Goal: Information Seeking & Learning: Learn about a topic

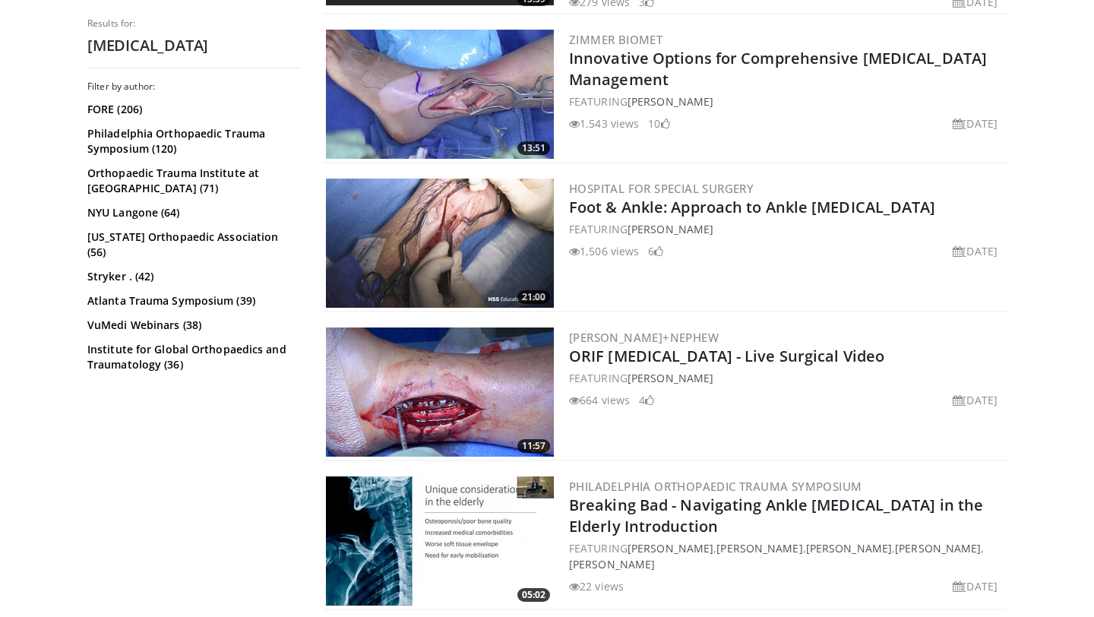
scroll to position [461, 0]
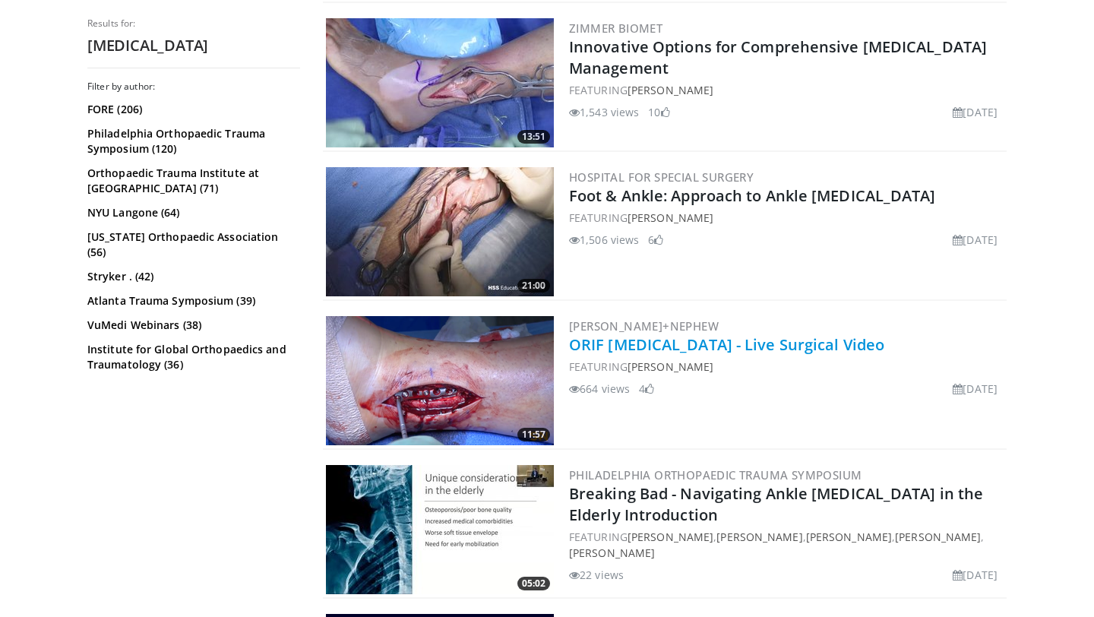
click at [777, 341] on link "ORIF [MEDICAL_DATA] - Live Surgical Video" at bounding box center [726, 344] width 315 height 21
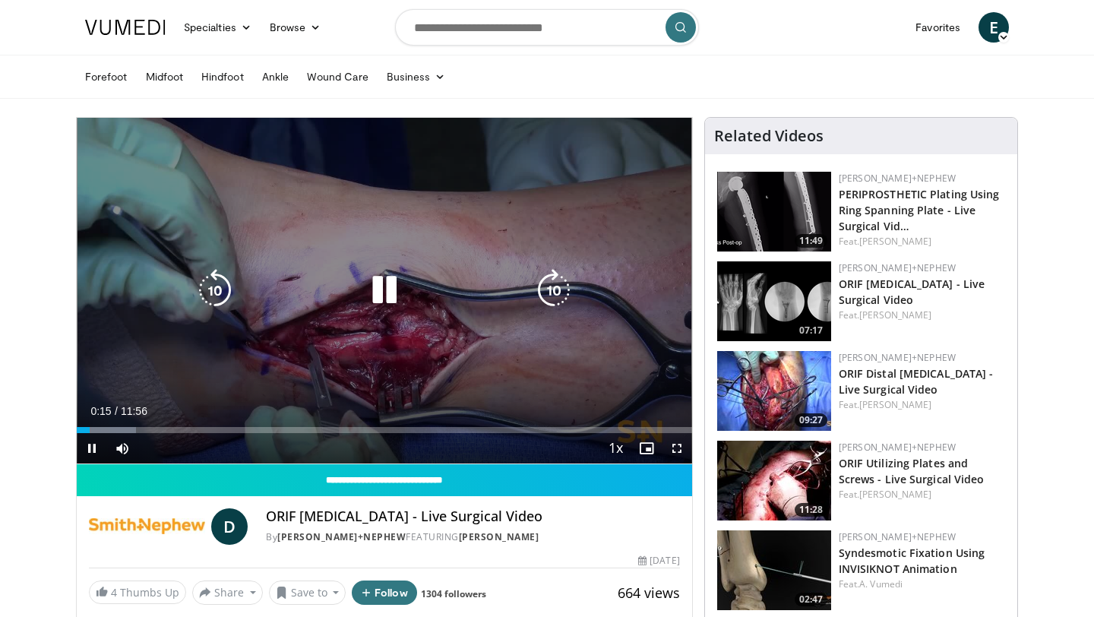
click at [371, 299] on icon "Video Player" at bounding box center [384, 290] width 43 height 43
click at [379, 285] on icon "Video Player" at bounding box center [384, 290] width 43 height 43
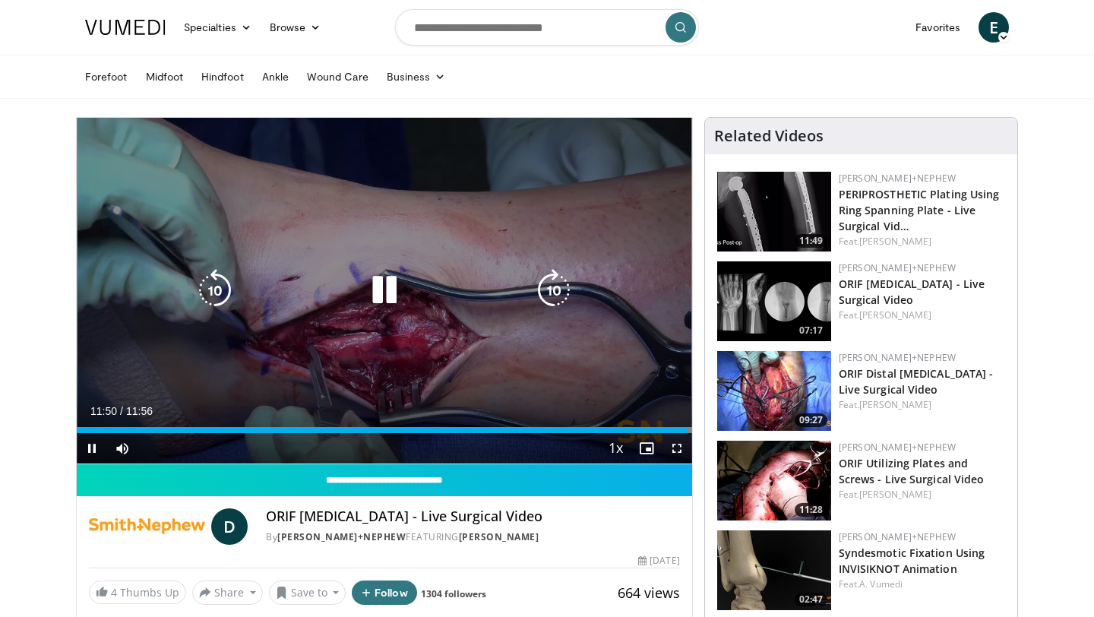
click at [391, 297] on icon "Video Player" at bounding box center [384, 290] width 43 height 43
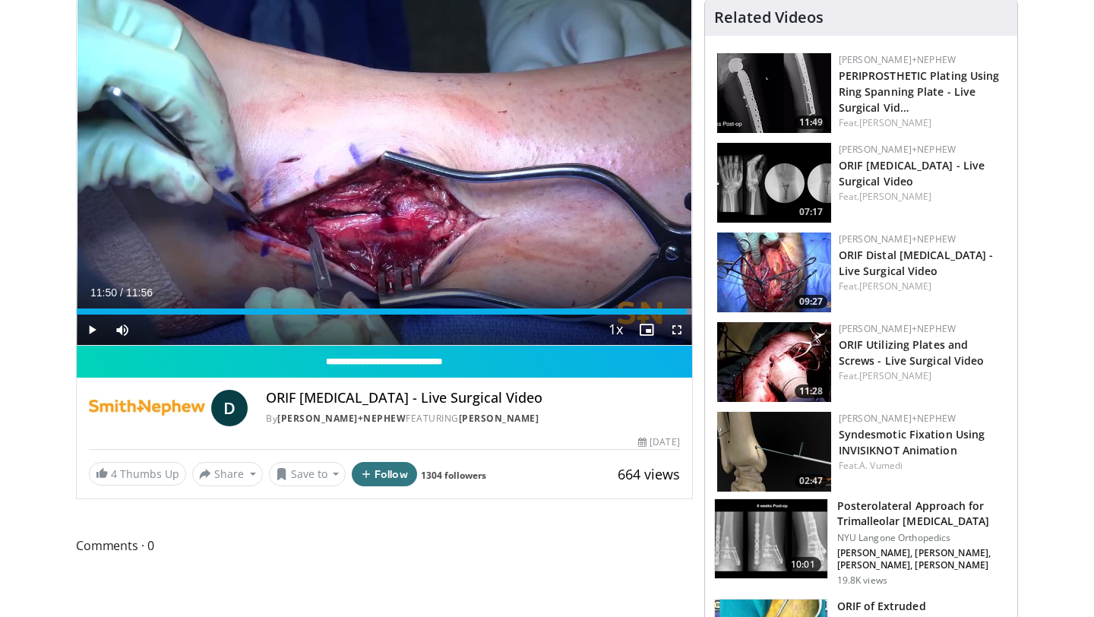
scroll to position [128, 0]
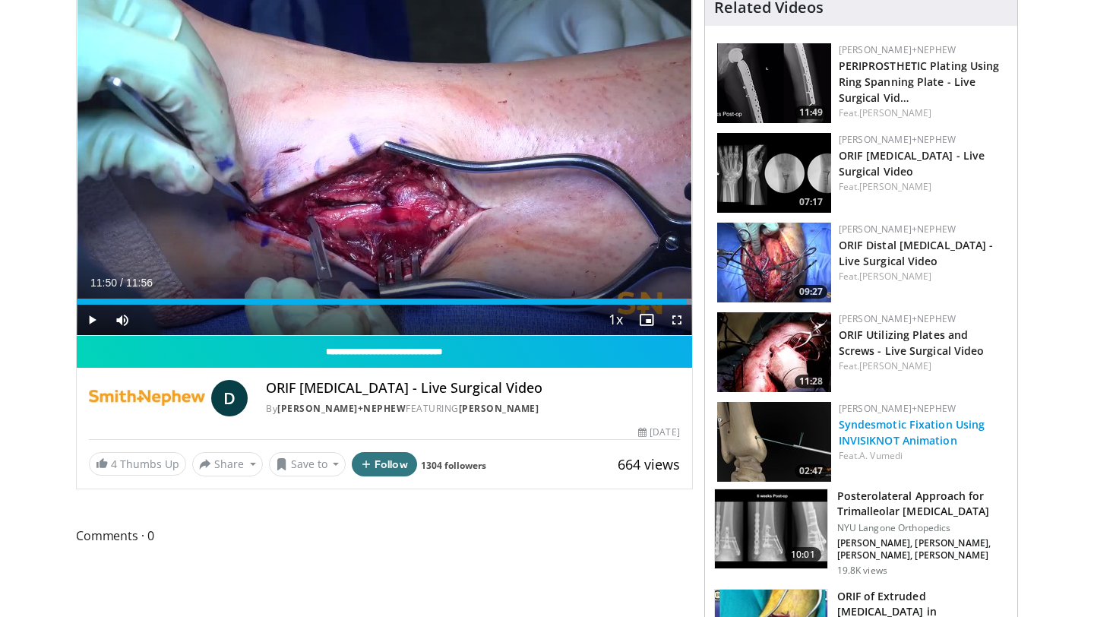
click at [900, 430] on link "Syndesmotic Fixation Using INVISIKNOT Animation" at bounding box center [912, 432] width 147 height 30
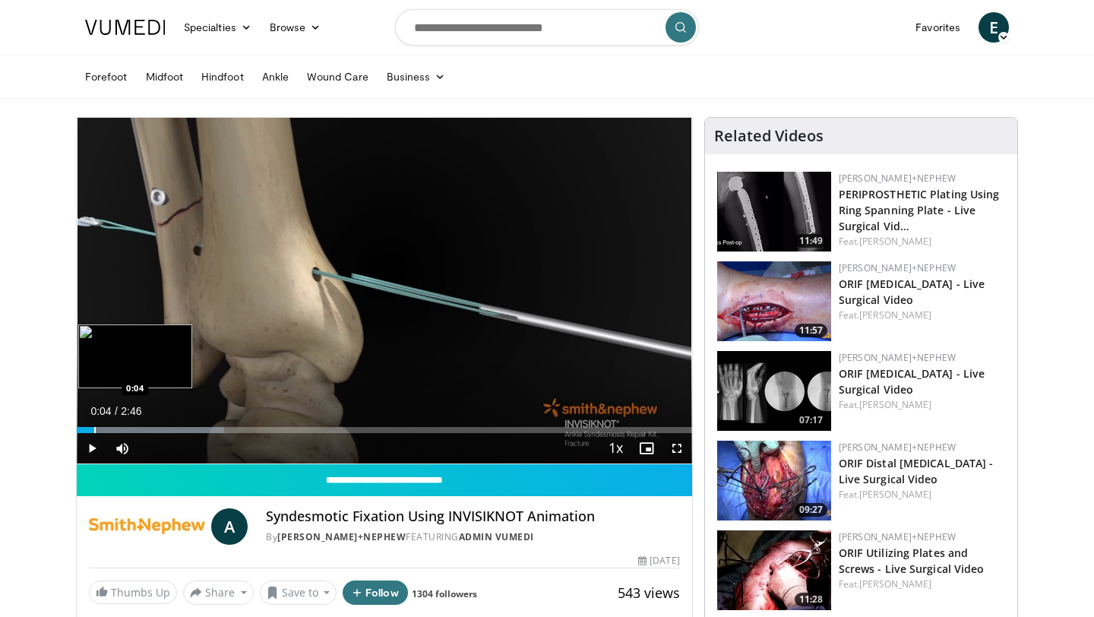
click at [94, 429] on div "Progress Bar" at bounding box center [95, 430] width 2 height 6
click at [104, 429] on div "Progress Bar" at bounding box center [104, 430] width 2 height 6
click at [151, 428] on div "Progress Bar" at bounding box center [152, 430] width 2 height 6
click at [166, 431] on div "Progress Bar" at bounding box center [167, 430] width 2 height 6
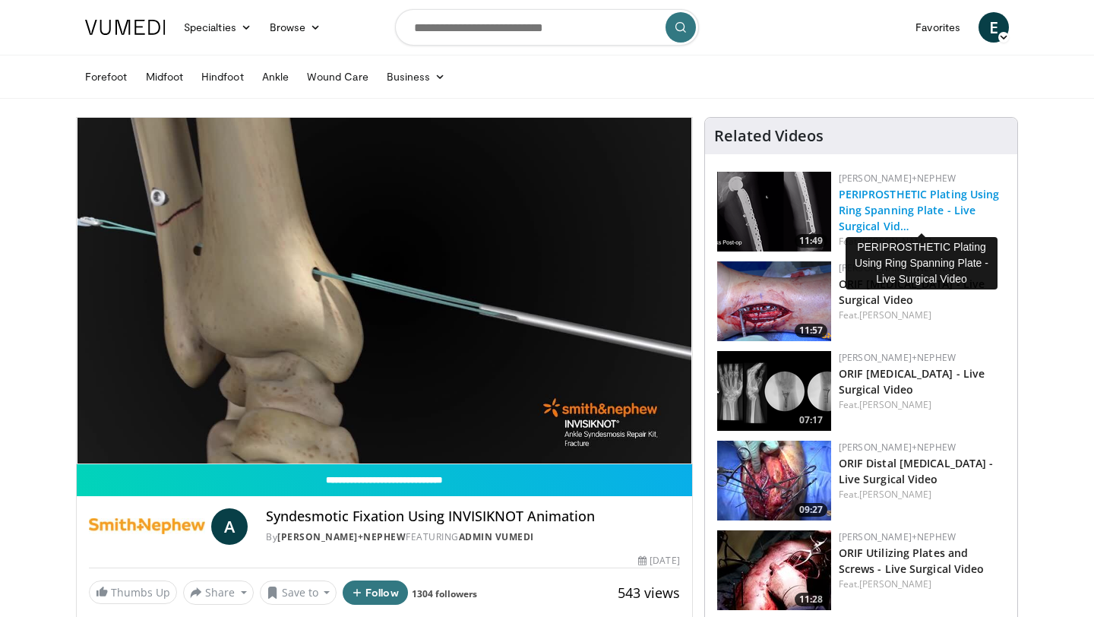
click at [897, 209] on link "PERIPROSTHETIC Plating Using Ring Spanning Plate - Live Surgical Vid…" at bounding box center [919, 210] width 161 height 46
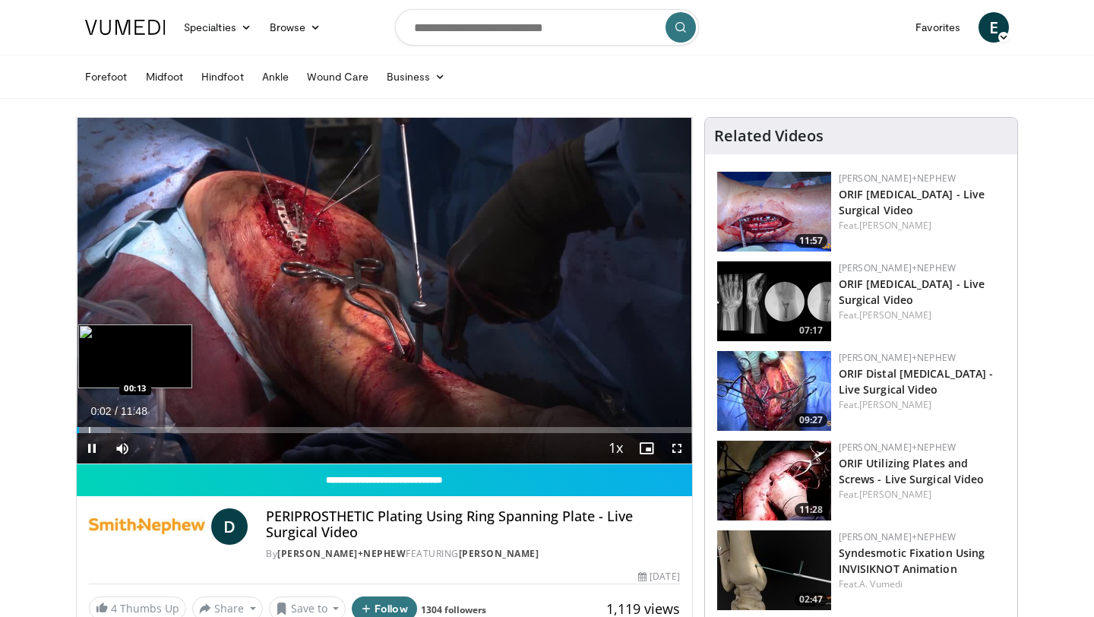
click at [88, 425] on div "Loaded : 5.59% 00:02 00:13" at bounding box center [385, 426] width 616 height 14
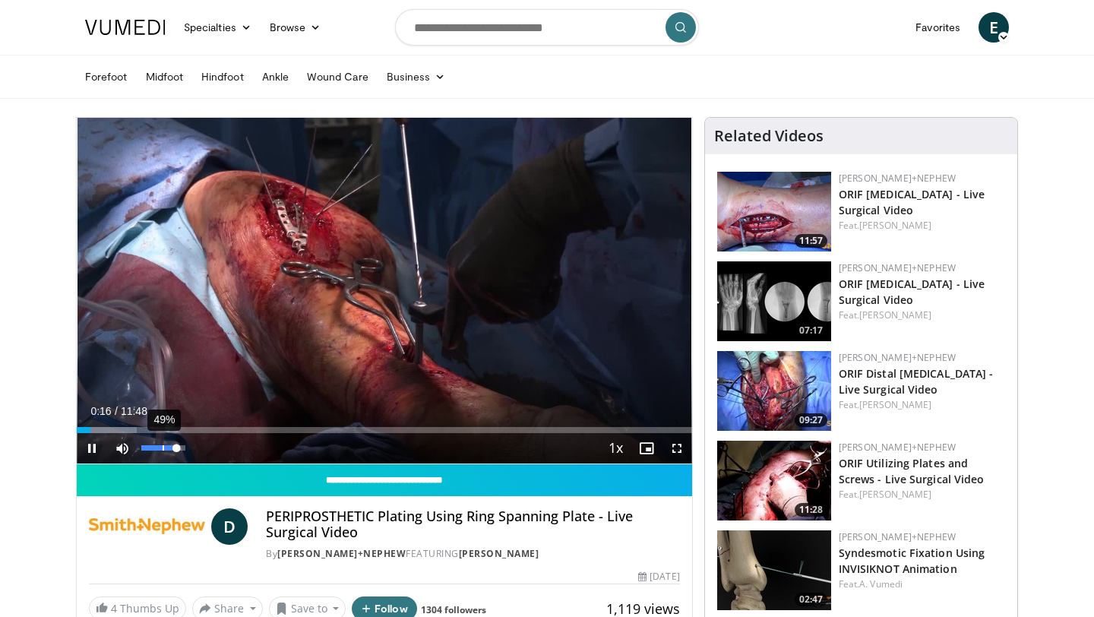
click at [163, 448] on div "49%" at bounding box center [162, 447] width 43 height 5
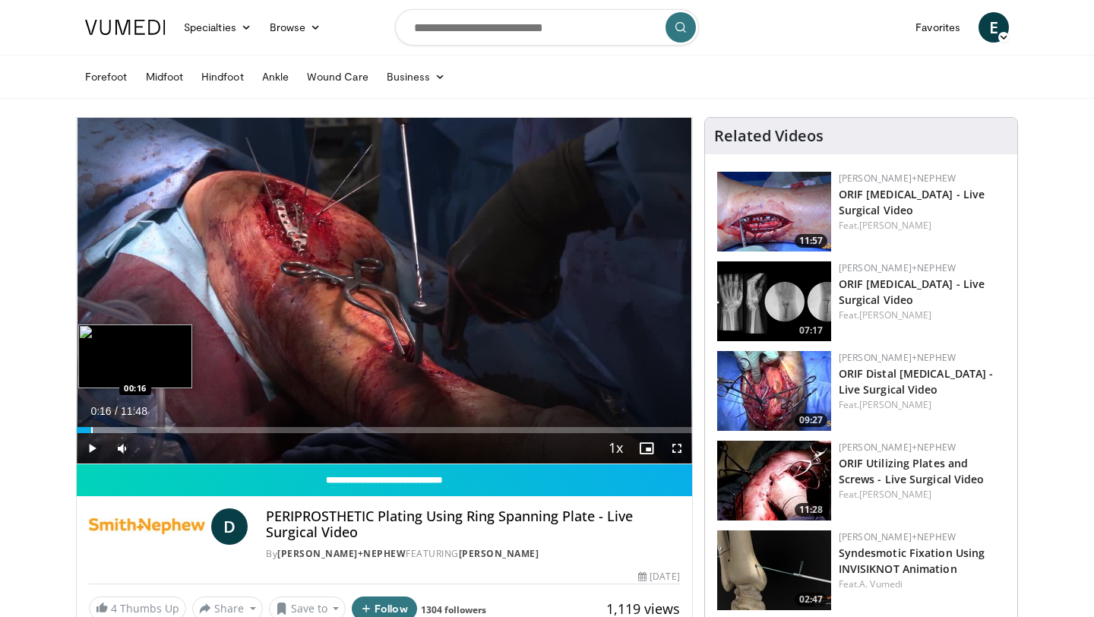
click at [91, 427] on div "Progress Bar" at bounding box center [92, 430] width 2 height 6
click at [88, 427] on div "Loaded : 9.80% 00:17 00:13" at bounding box center [385, 430] width 616 height 6
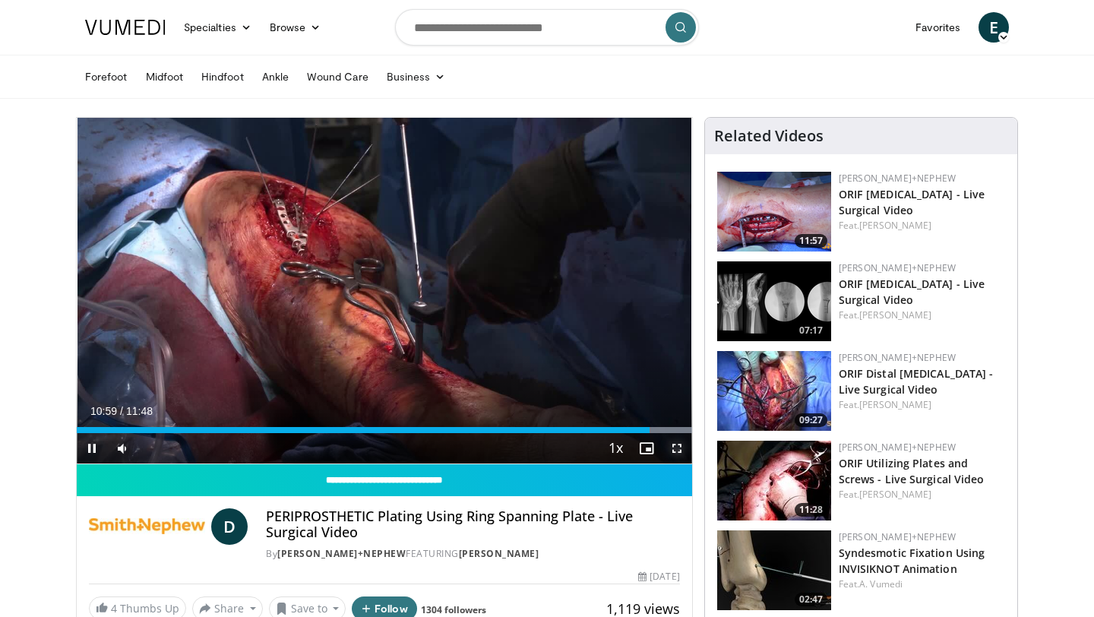
click at [677, 448] on span "Video Player" at bounding box center [677, 448] width 30 height 30
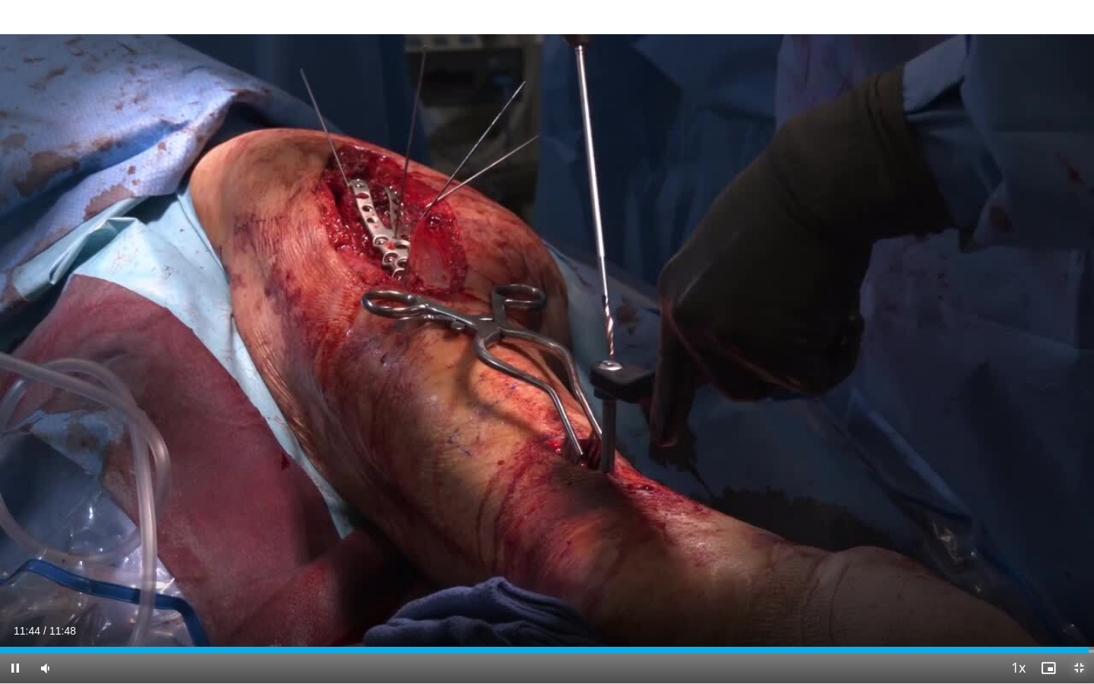
click at [1081, 616] on span "Video Player" at bounding box center [1079, 668] width 30 height 30
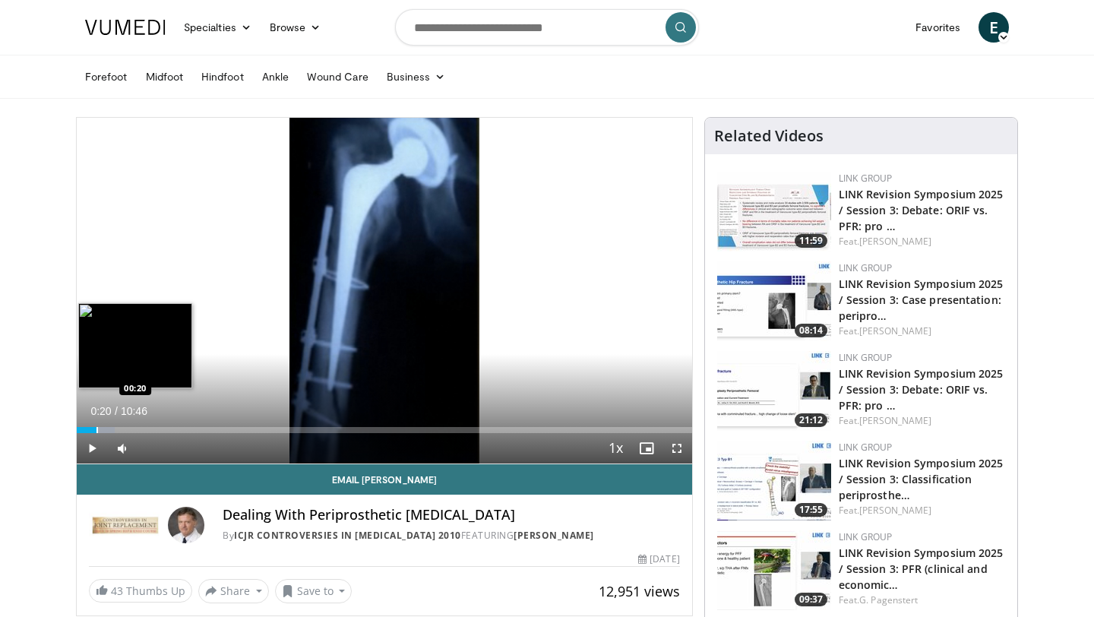
click at [97, 429] on div "Progress Bar" at bounding box center [98, 430] width 2 height 6
click at [116, 429] on div "Progress Bar" at bounding box center [117, 430] width 2 height 6
click at [144, 429] on div "Progress Bar" at bounding box center [144, 430] width 2 height 6
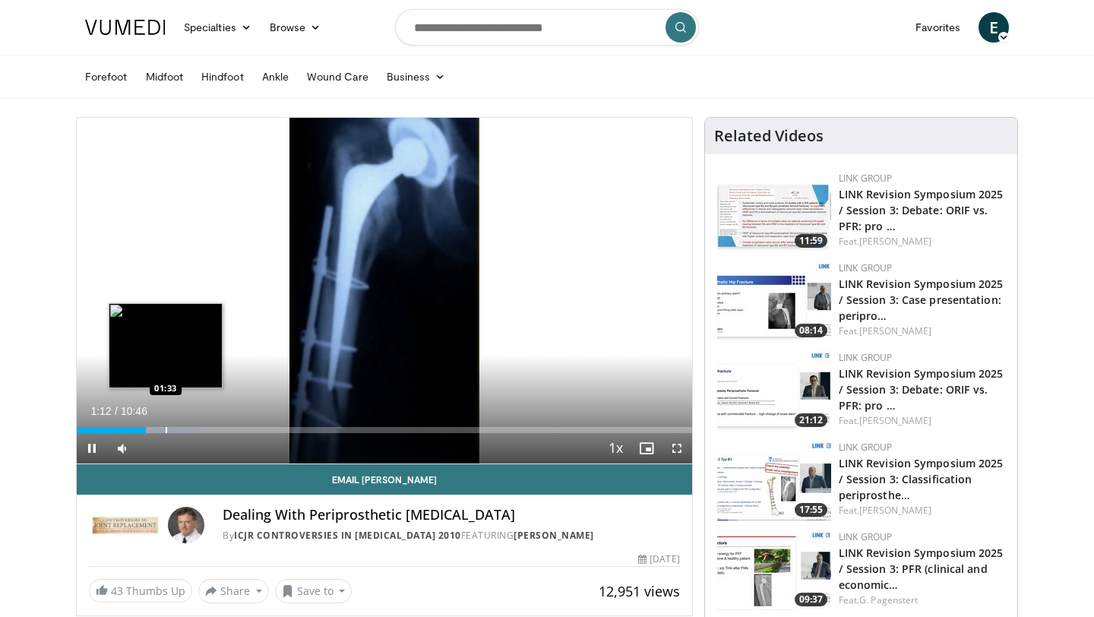
click at [166, 431] on div "Progress Bar" at bounding box center [167, 430] width 2 height 6
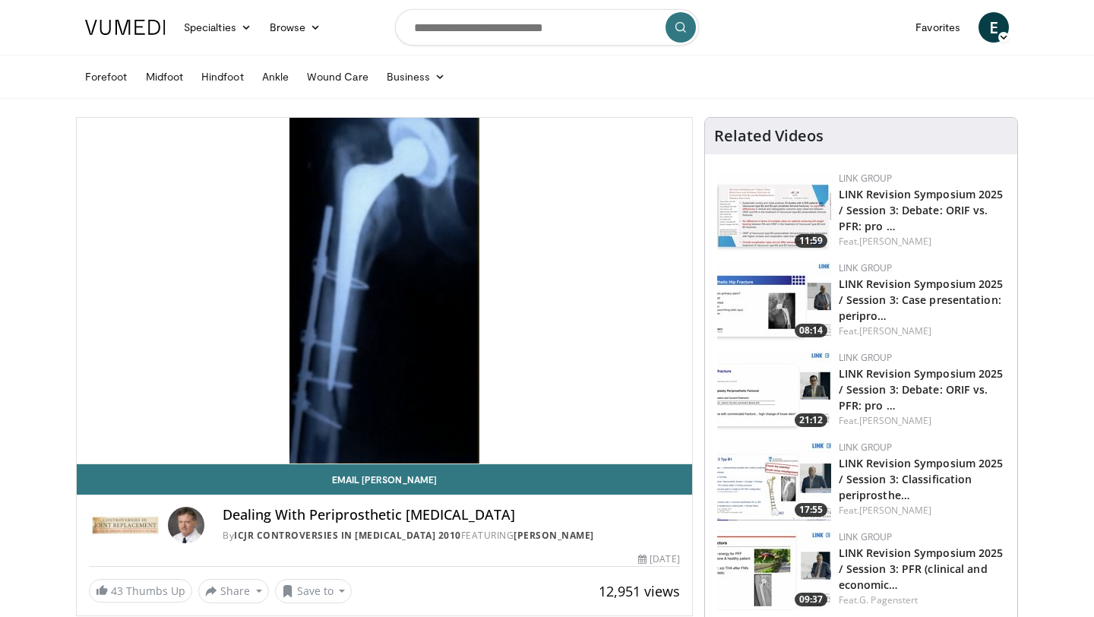
click at [167, 457] on div "Progress Bar" at bounding box center [167, 460] width 2 height 6
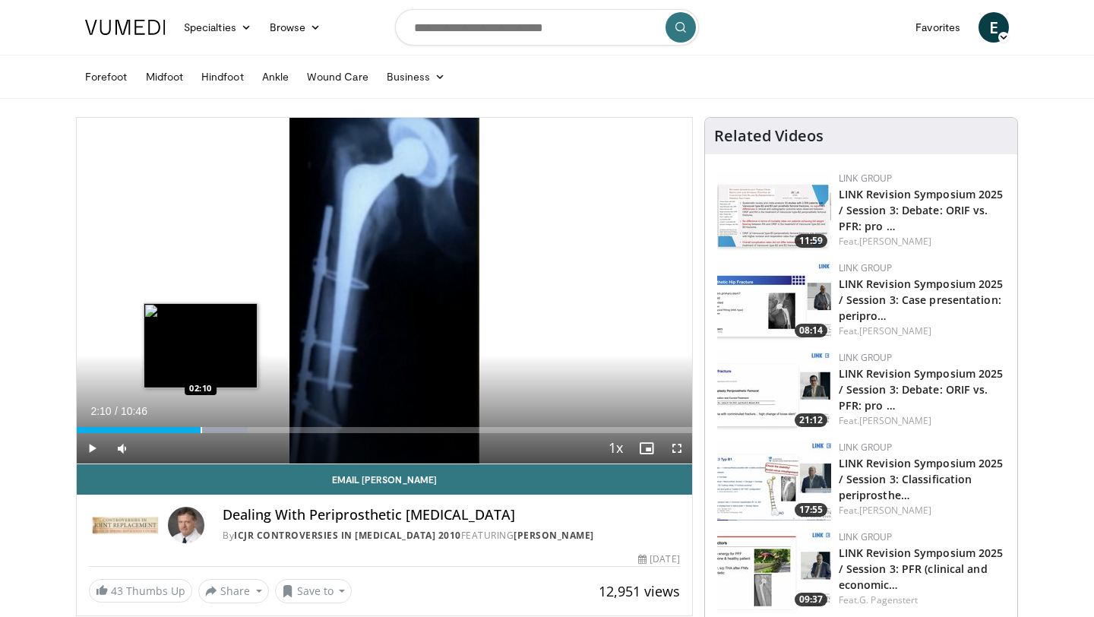
click at [201, 432] on div "Progress Bar" at bounding box center [202, 430] width 2 height 6
click at [221, 429] on div "Progress Bar" at bounding box center [221, 430] width 2 height 6
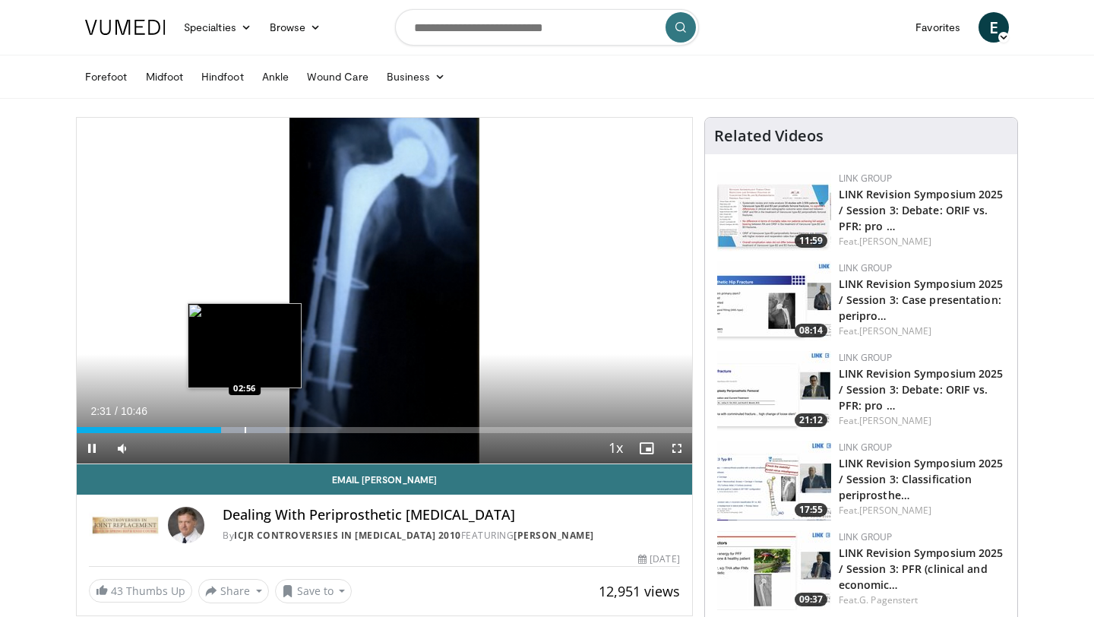
click at [246, 429] on div "Progress Bar" at bounding box center [246, 430] width 2 height 6
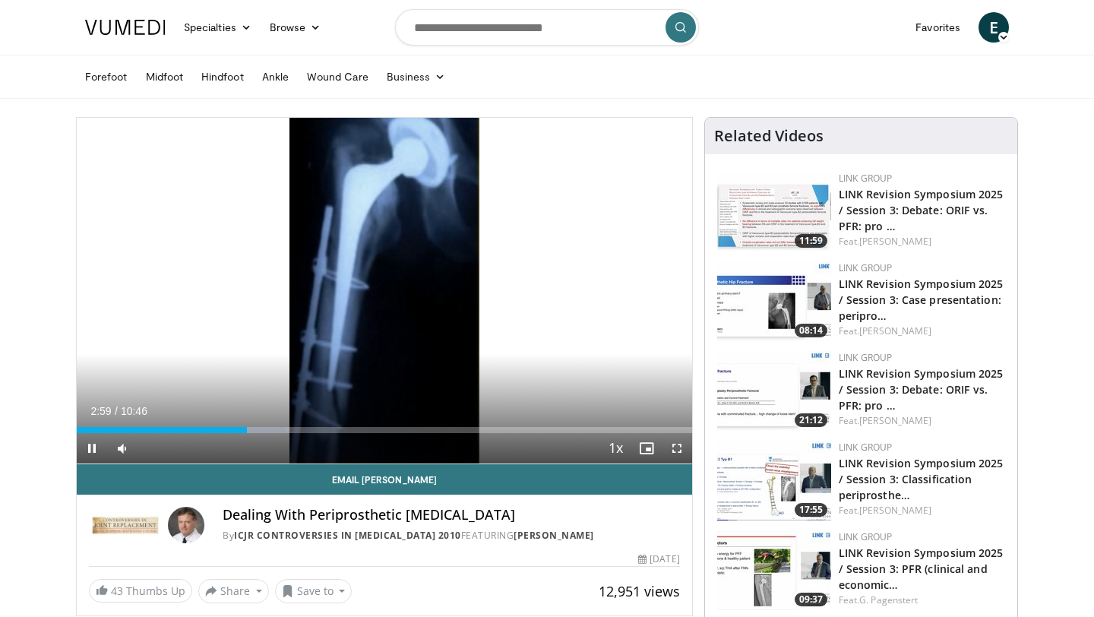
click at [272, 433] on video-js "**********" at bounding box center [385, 291] width 616 height 347
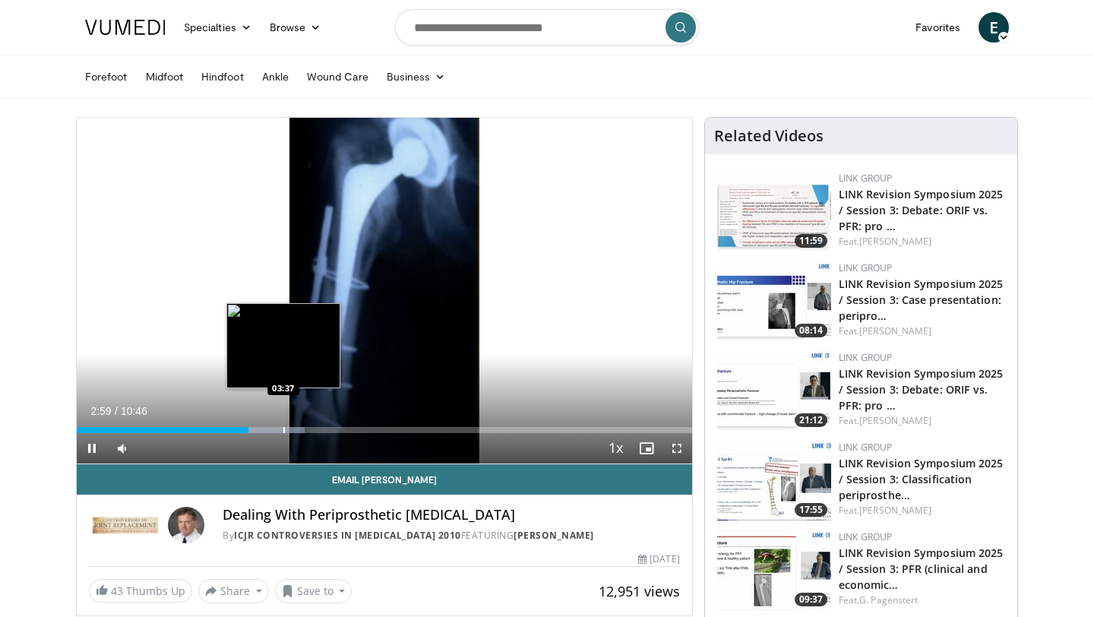
click at [283, 428] on div "Progress Bar" at bounding box center [284, 430] width 2 height 6
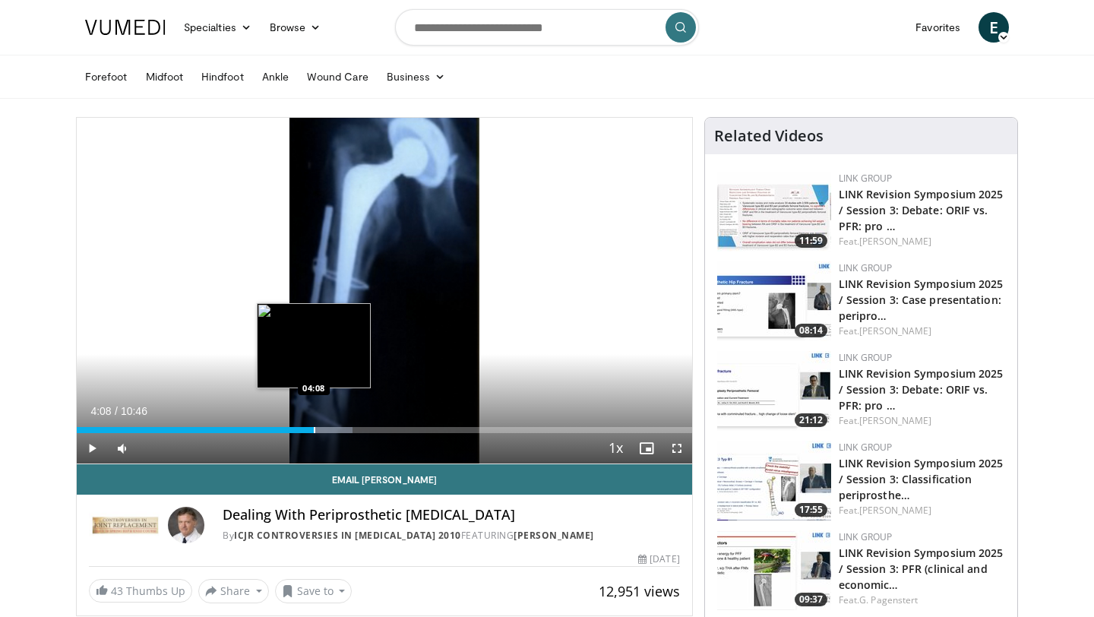
click at [314, 429] on div "Progress Bar" at bounding box center [315, 430] width 2 height 6
click at [310, 429] on div "Progress Bar" at bounding box center [311, 430] width 2 height 6
click at [307, 429] on div "Progress Bar" at bounding box center [308, 430] width 2 height 6
click at [296, 429] on div "Progress Bar" at bounding box center [297, 430] width 2 height 6
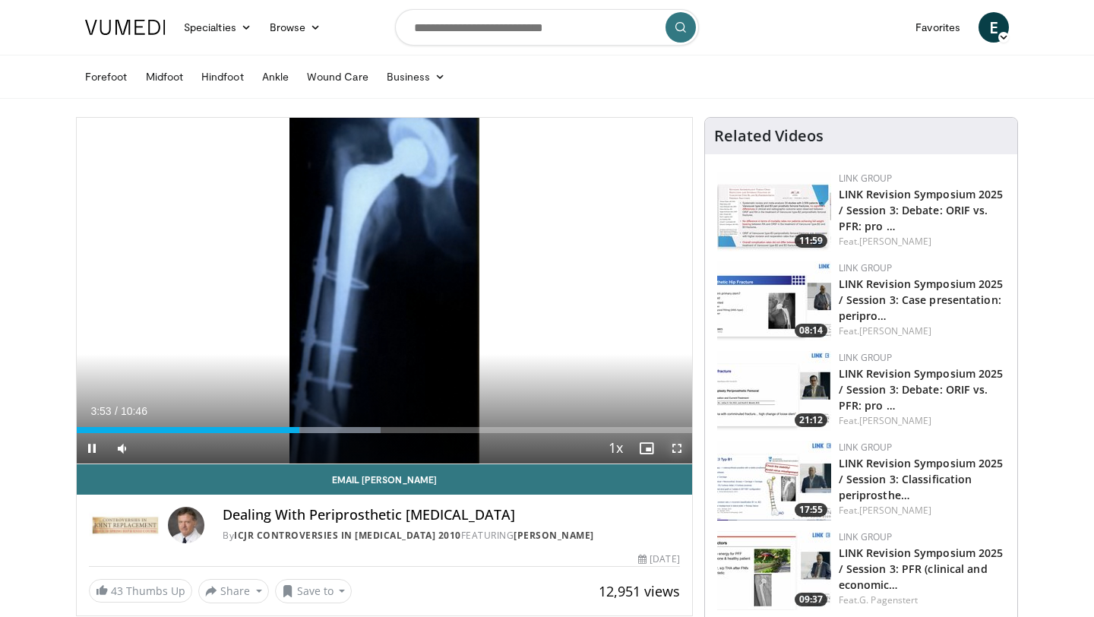
click at [679, 450] on span "Video Player" at bounding box center [677, 448] width 30 height 30
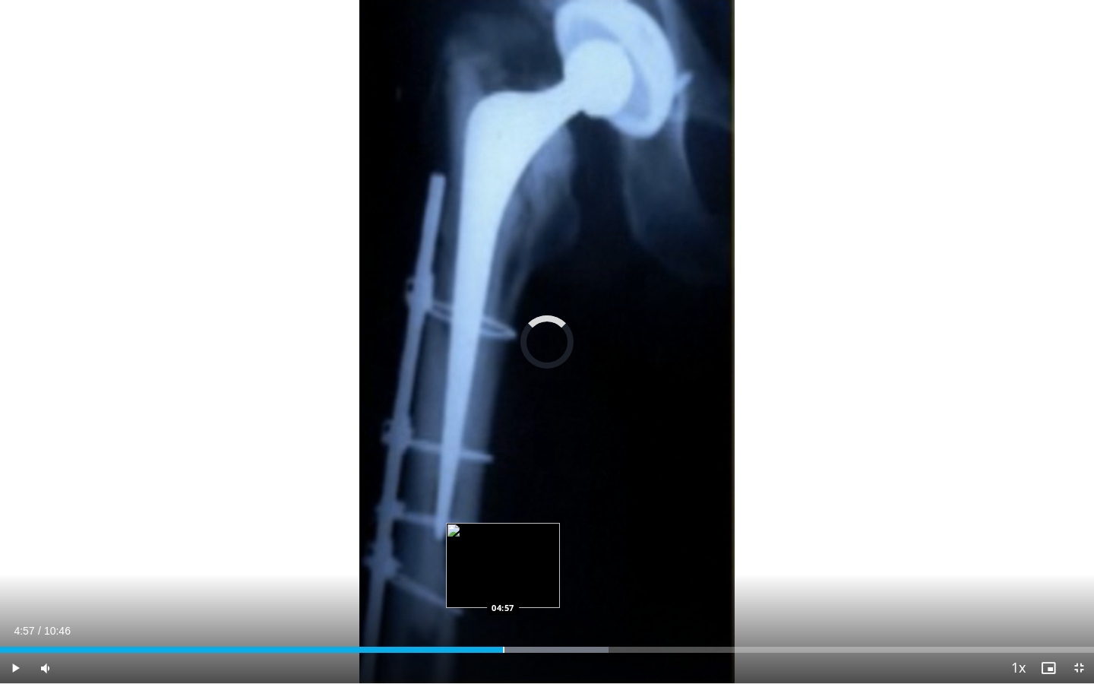
click at [503, 616] on div "Progress Bar" at bounding box center [504, 650] width 2 height 6
click at [522, 616] on div "Progress Bar" at bounding box center [523, 650] width 2 height 6
click at [535, 616] on video-js "**********" at bounding box center [547, 342] width 1094 height 684
click at [552, 616] on div "Current Time 5:09 / Duration 10:46 Pause Skip Backward Skip Forward Mute Loaded…" at bounding box center [547, 668] width 1094 height 30
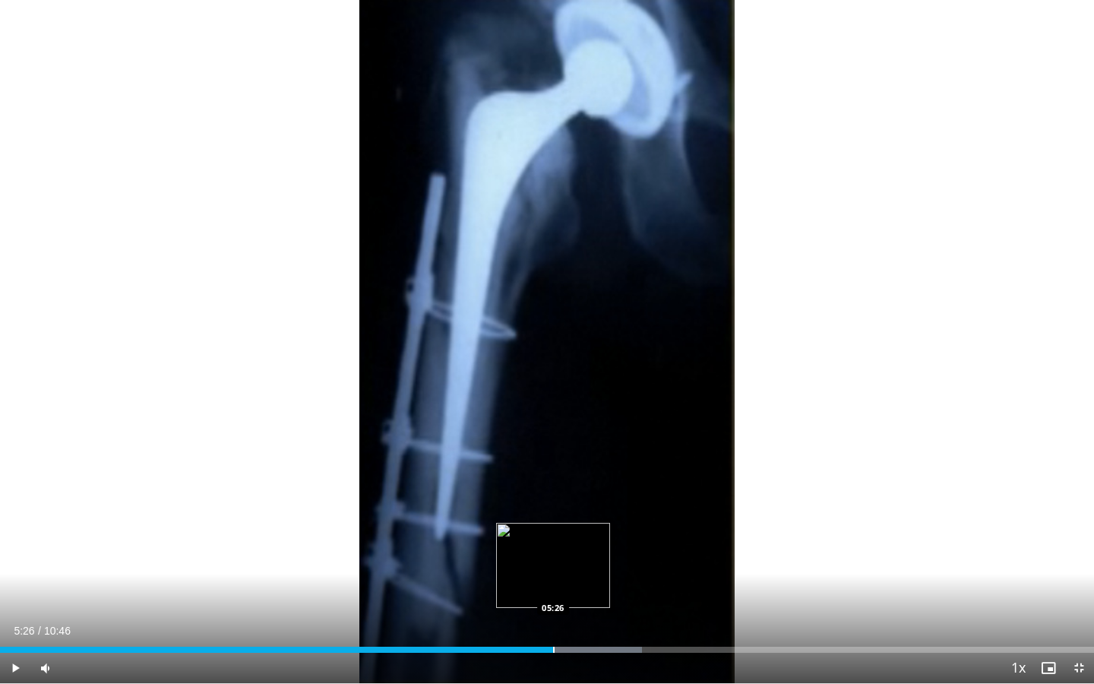
click at [553, 616] on div "Progress Bar" at bounding box center [554, 650] width 2 height 6
click at [579, 616] on div "Progress Bar" at bounding box center [580, 650] width 2 height 6
click at [608, 616] on div "Progress Bar" at bounding box center [609, 650] width 2 height 6
click at [637, 616] on div "Progress Bar" at bounding box center [638, 650] width 2 height 6
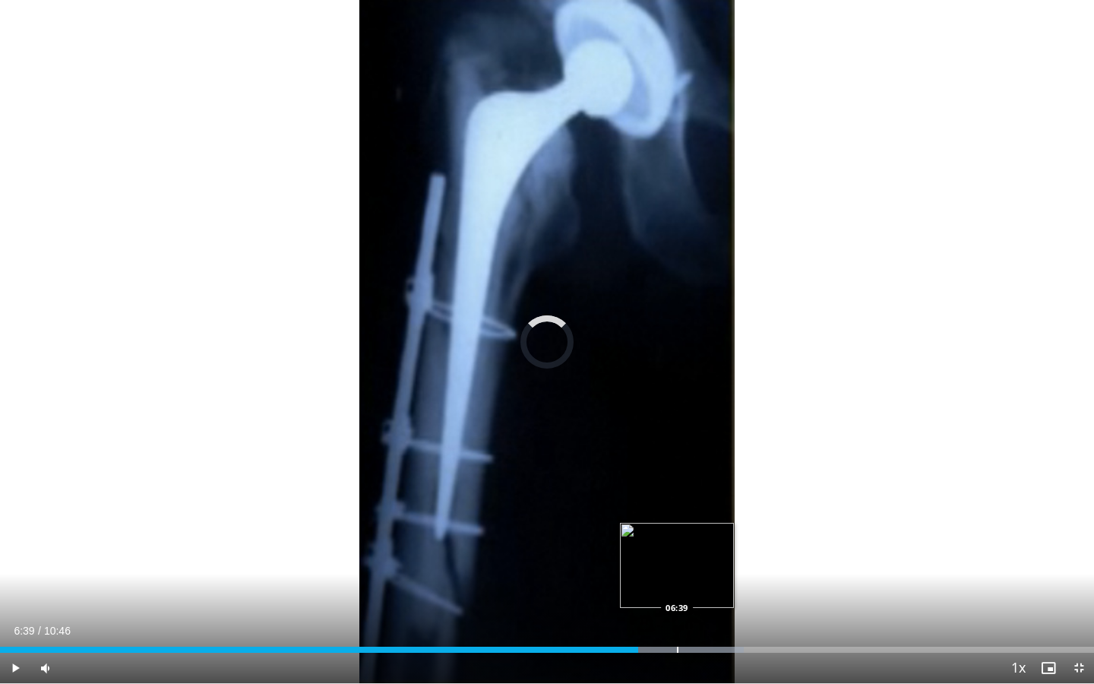
click at [677, 616] on div "Progress Bar" at bounding box center [678, 650] width 2 height 6
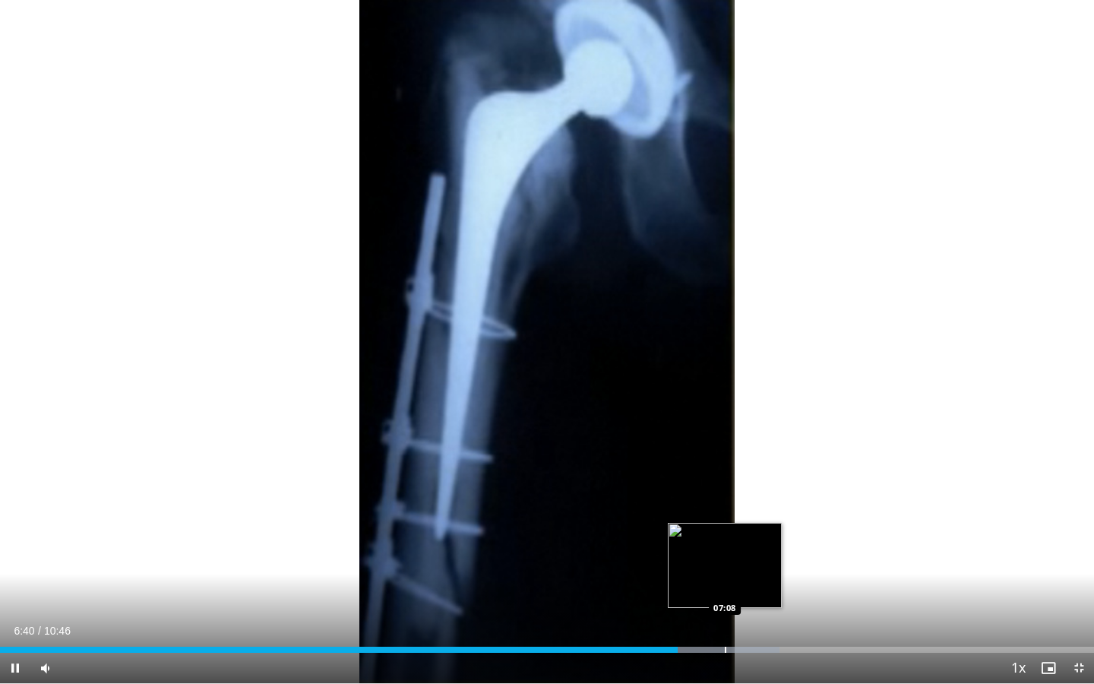
click at [725, 616] on div "Progress Bar" at bounding box center [726, 650] width 2 height 6
click at [1059, 616] on div "Current Time 7:09 / Duration 10:46" at bounding box center [547, 631] width 1094 height 14
click at [1079, 616] on span "Video Player" at bounding box center [1079, 668] width 30 height 30
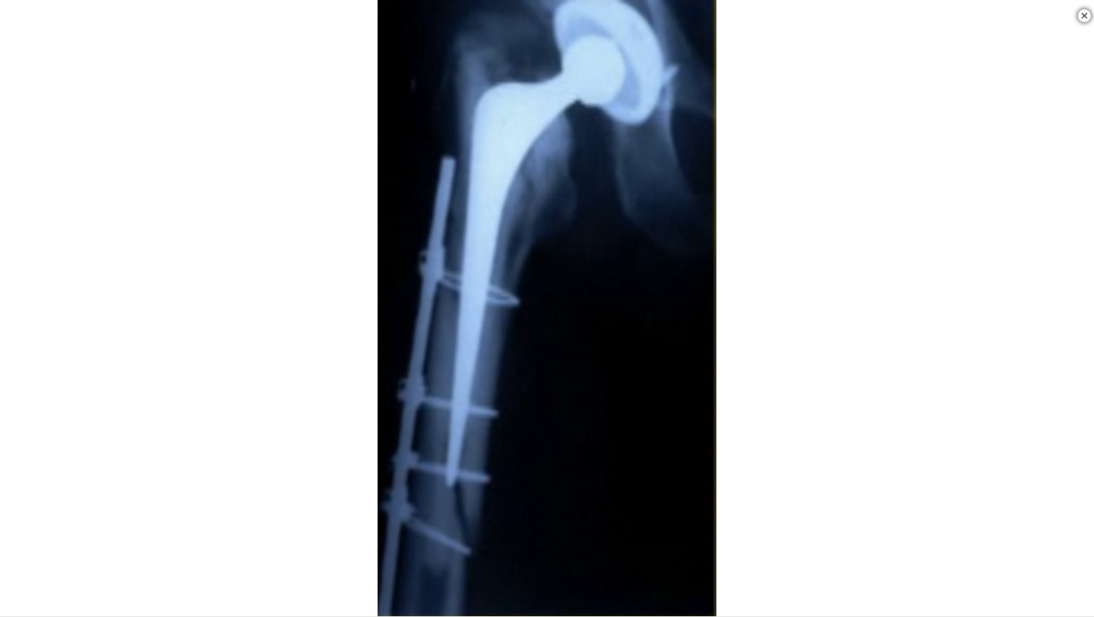
scroll to position [818, 0]
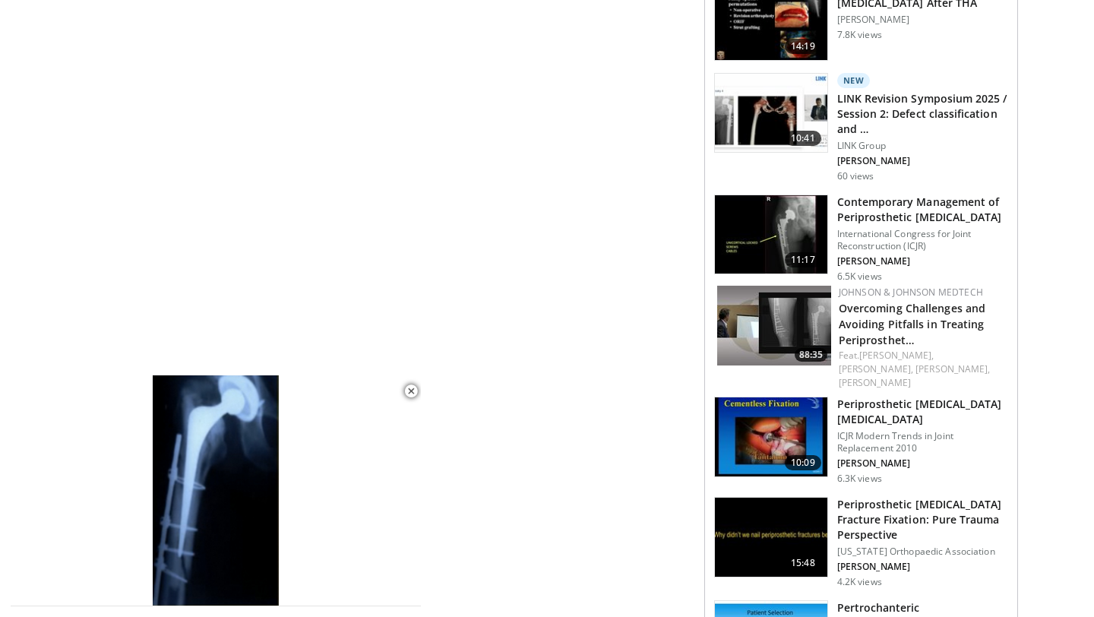
click at [956, 397] on h3 "Periprosthetic Femur Fractures" at bounding box center [922, 412] width 171 height 30
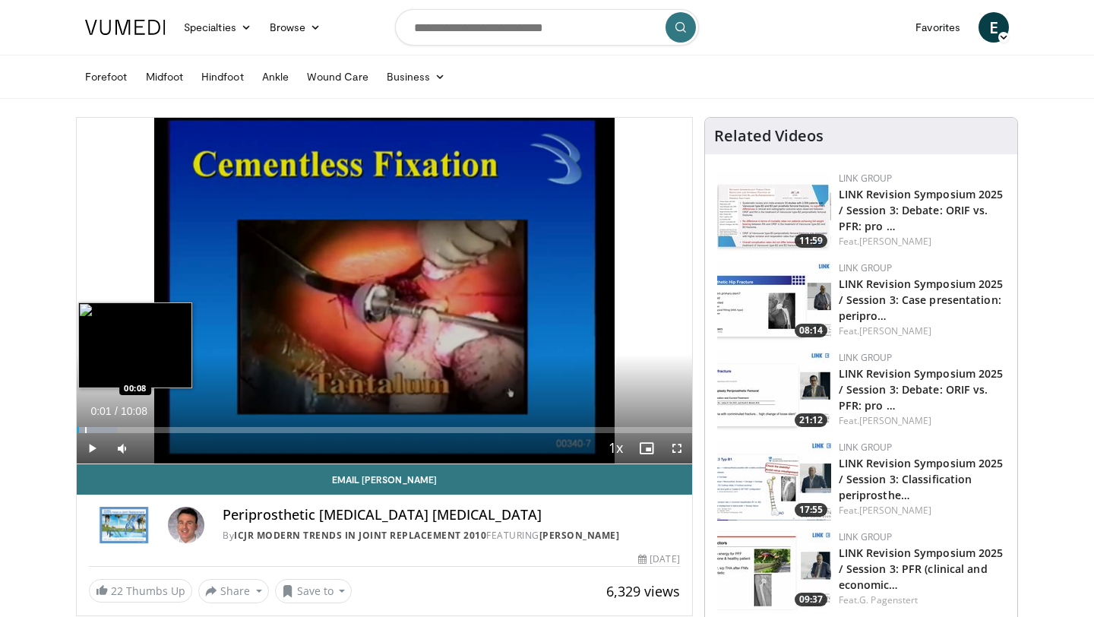
click at [85, 429] on div "Progress Bar" at bounding box center [86, 430] width 2 height 6
click at [101, 429] on div "Progress Bar" at bounding box center [102, 430] width 2 height 6
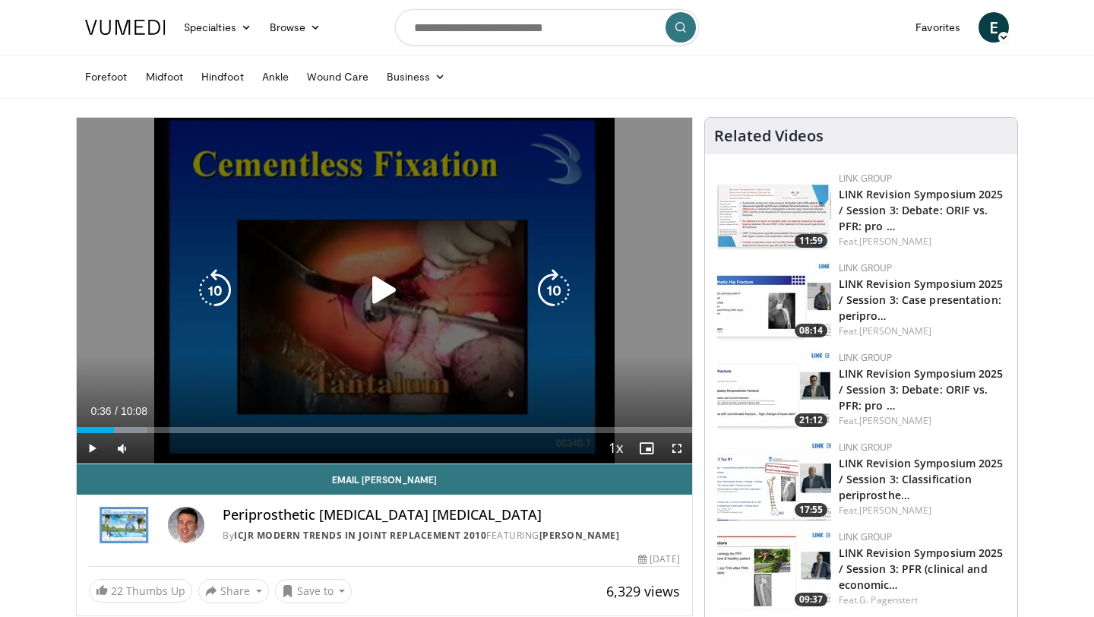
click at [114, 429] on div "Progress Bar" at bounding box center [112, 430] width 71 height 6
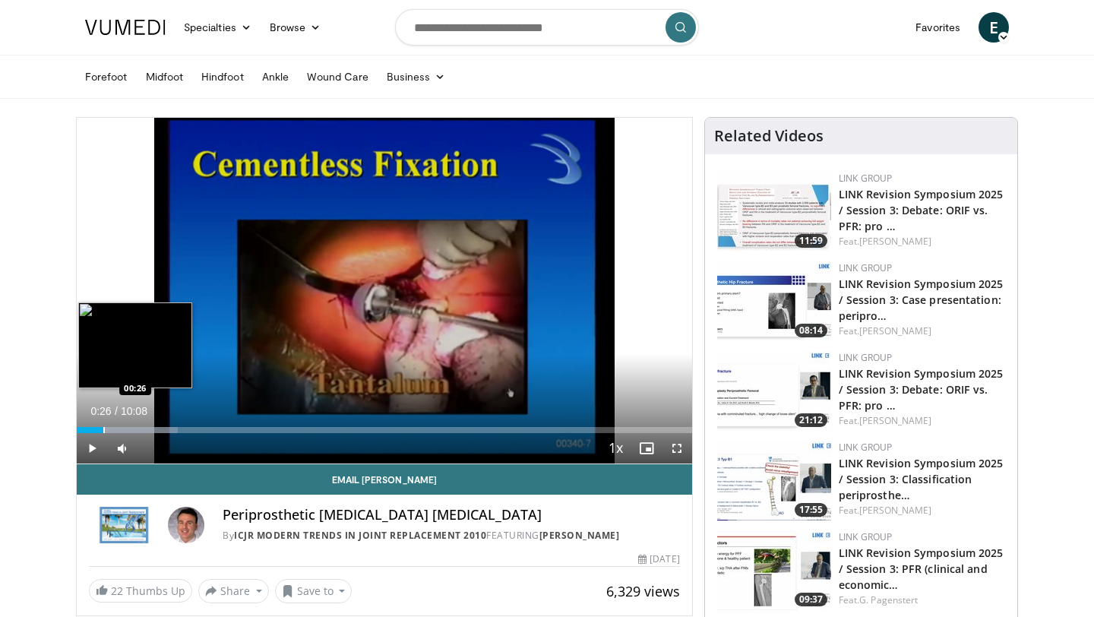
click at [103, 429] on div "Progress Bar" at bounding box center [104, 430] width 2 height 6
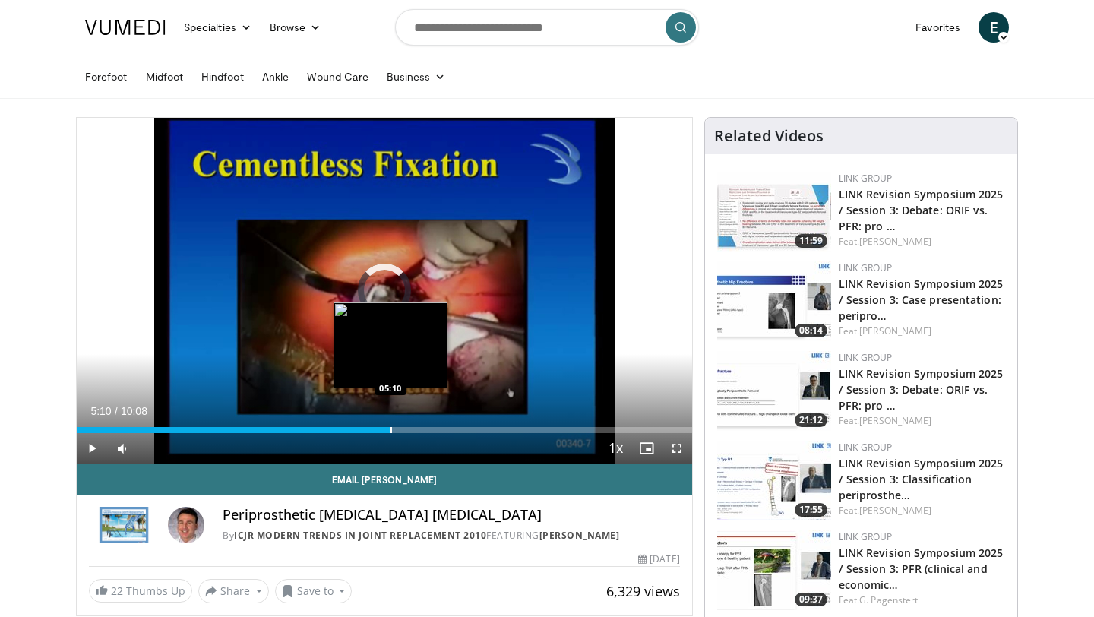
click at [391, 429] on div "Progress Bar" at bounding box center [392, 430] width 2 height 6
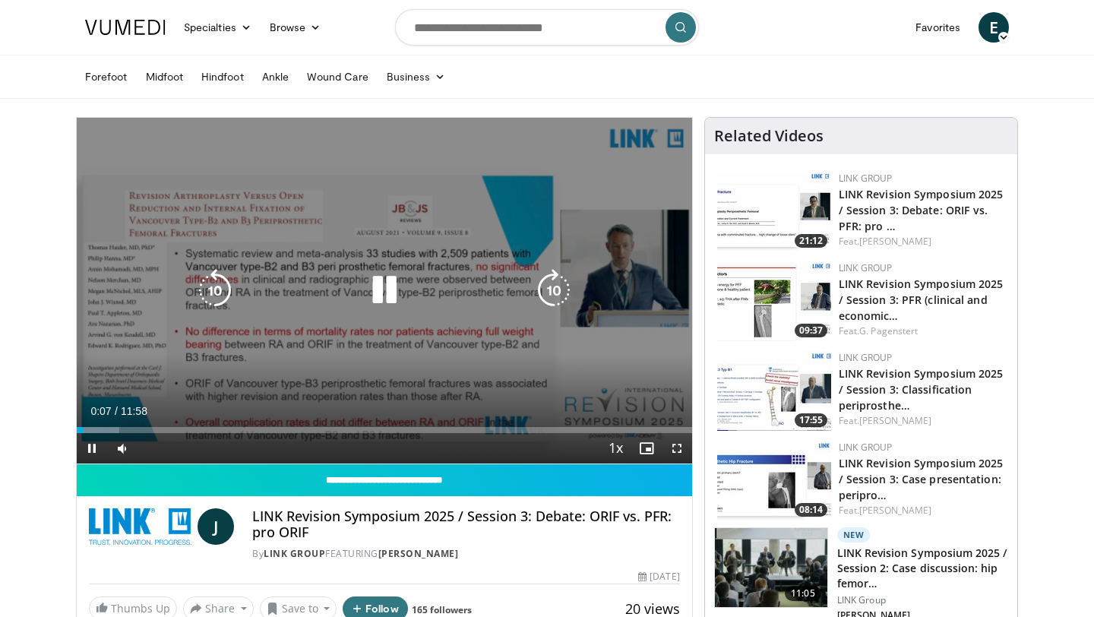
click at [389, 291] on icon "Video Player" at bounding box center [384, 290] width 43 height 43
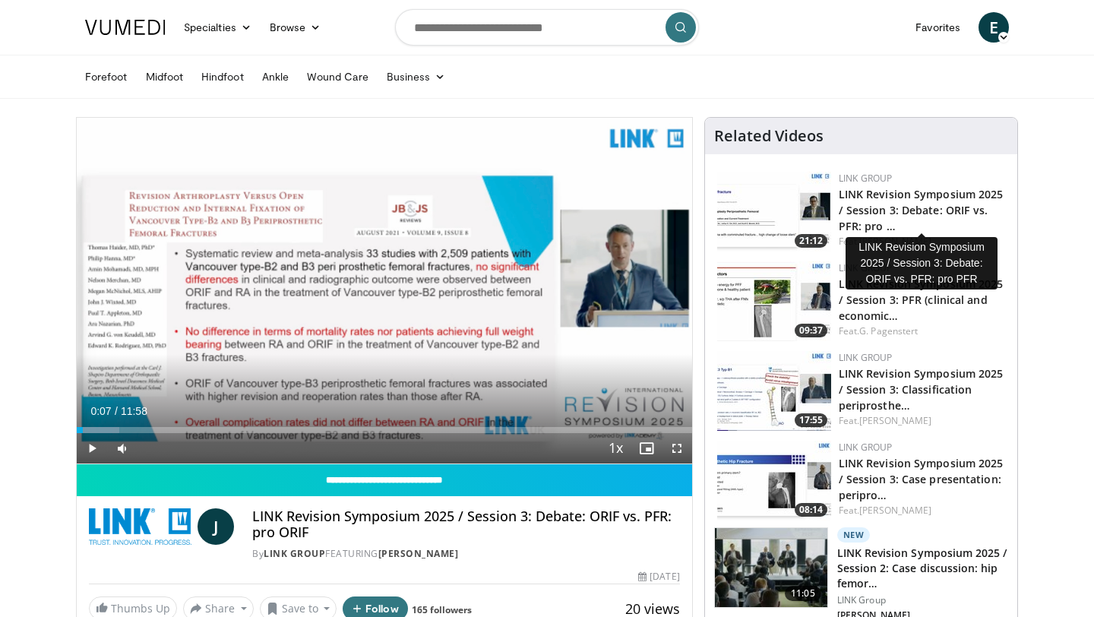
click at [896, 201] on h3 "LINK Revision Symposium 2025 / Session 3: Debate: ORIF vs. PFR: pro …" at bounding box center [922, 209] width 166 height 48
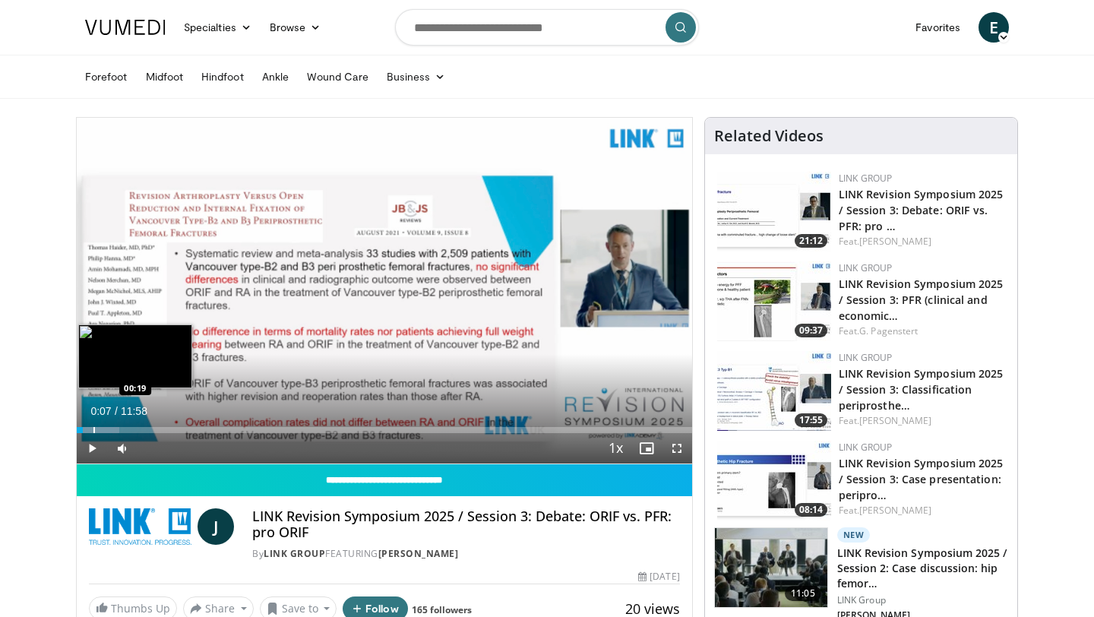
click at [93, 429] on div "Progress Bar" at bounding box center [94, 430] width 2 height 6
click at [104, 429] on div "Progress Bar" at bounding box center [105, 430] width 2 height 6
click at [113, 429] on div "Progress Bar" at bounding box center [114, 430] width 2 height 6
click at [134, 432] on div "Progress Bar" at bounding box center [135, 430] width 2 height 6
click at [160, 430] on div "Progress Bar" at bounding box center [161, 430] width 2 height 6
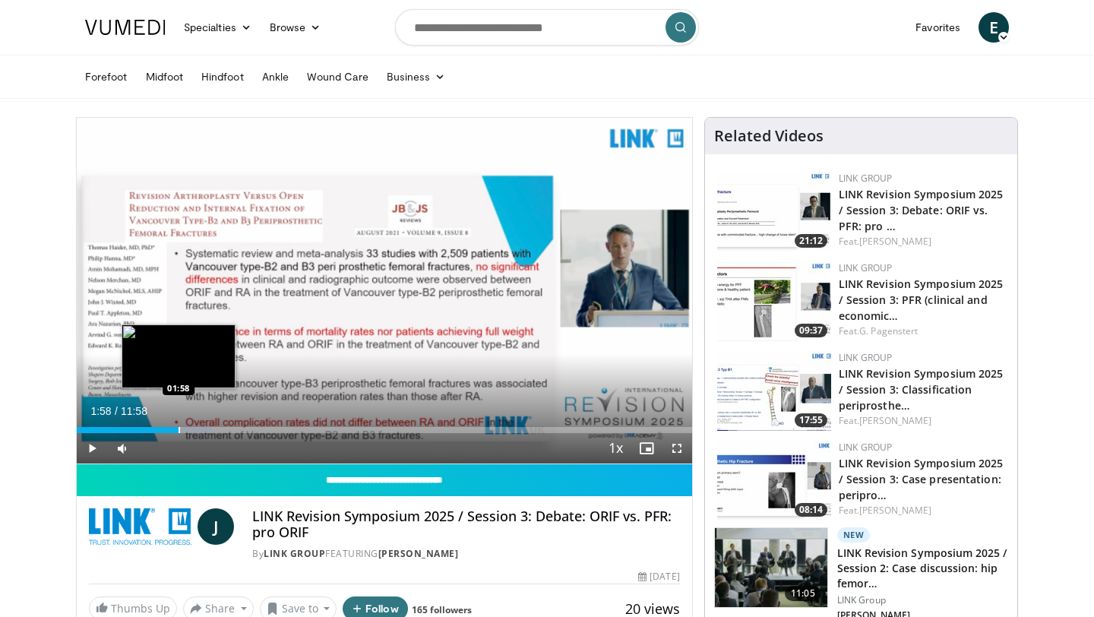
click at [179, 430] on div "Progress Bar" at bounding box center [180, 430] width 2 height 6
click at [201, 433] on div "Current Time 1:58 / Duration 11:58 Play Skip Backward Skip Forward Mute Loaded …" at bounding box center [385, 448] width 616 height 30
click at [207, 427] on div "Progress Bar" at bounding box center [208, 430] width 2 height 6
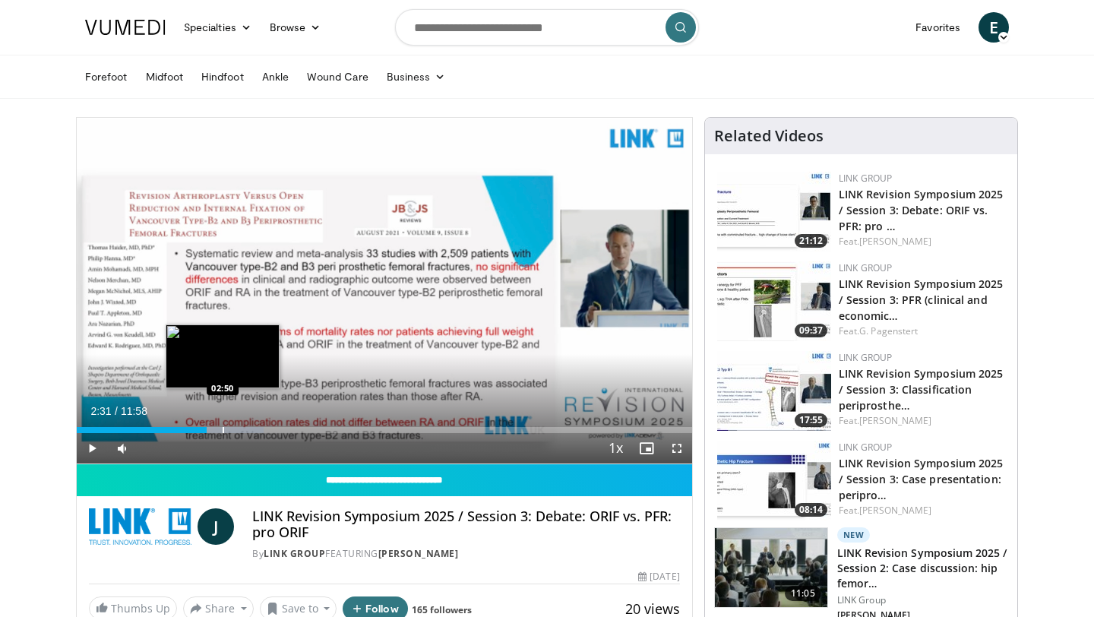
click at [224, 428] on div "Progress Bar" at bounding box center [224, 430] width 2 height 6
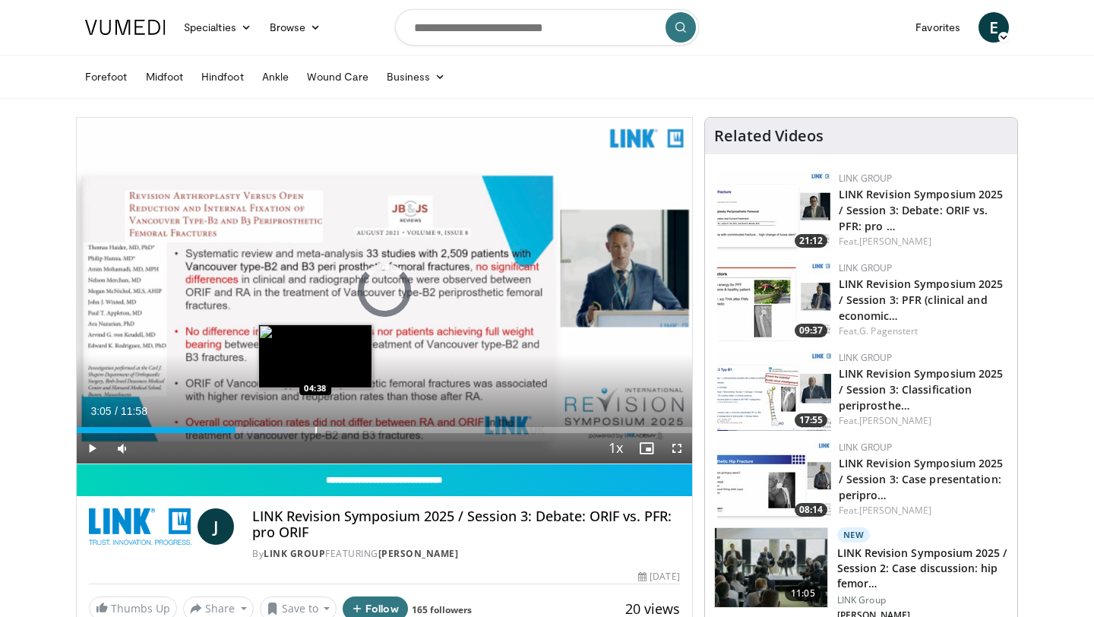
click at [315, 430] on div "Progress Bar" at bounding box center [316, 430] width 2 height 6
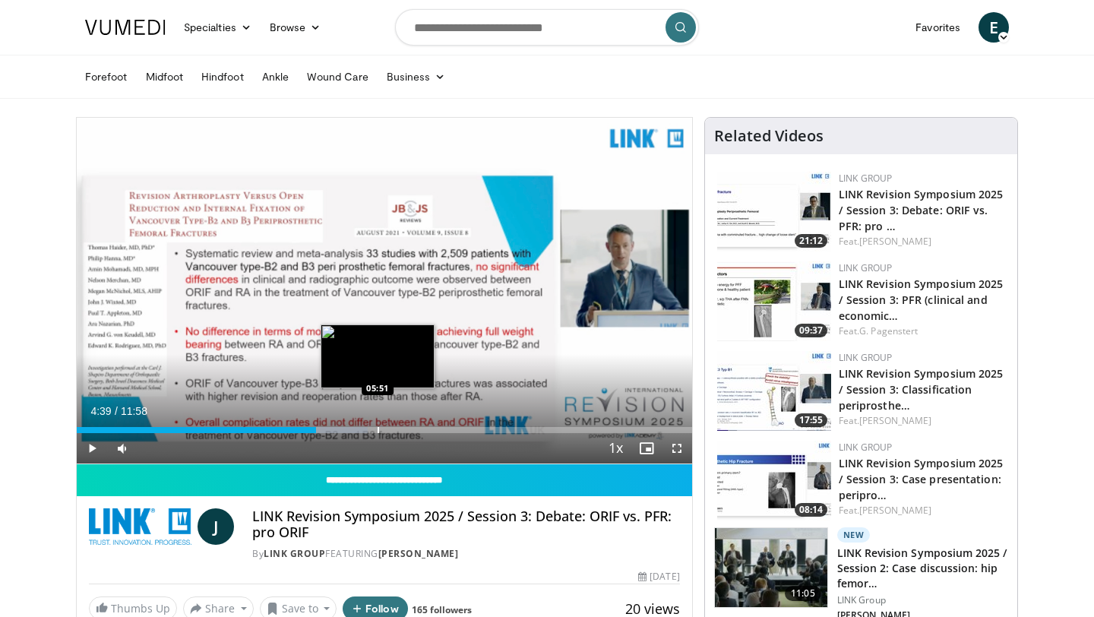
click at [378, 431] on div "Progress Bar" at bounding box center [379, 430] width 2 height 6
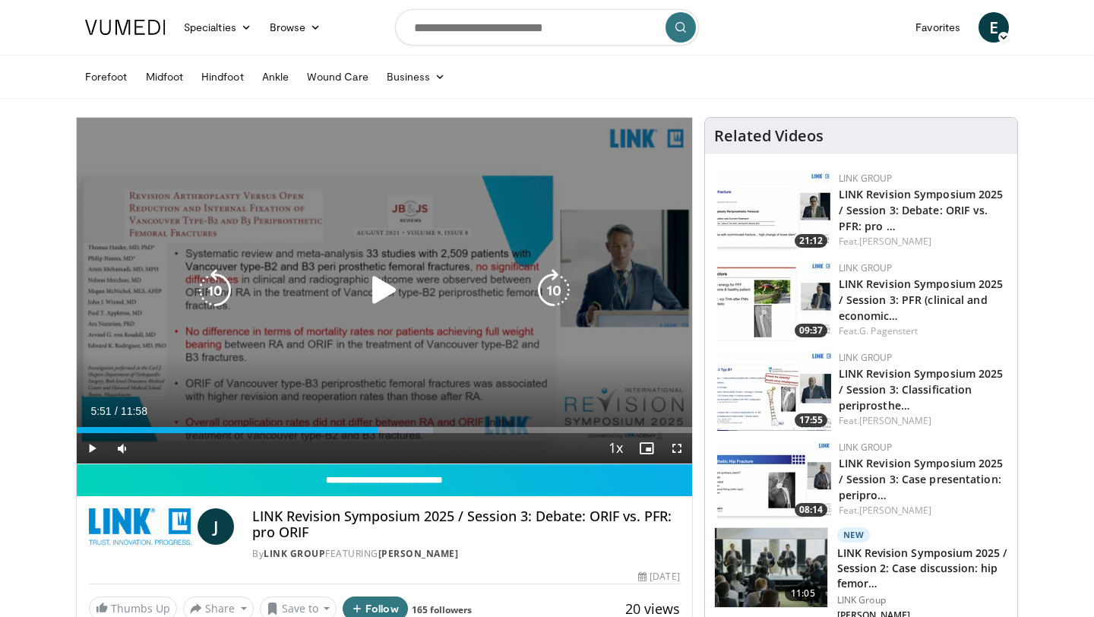
click at [383, 284] on icon "Video Player" at bounding box center [384, 290] width 43 height 43
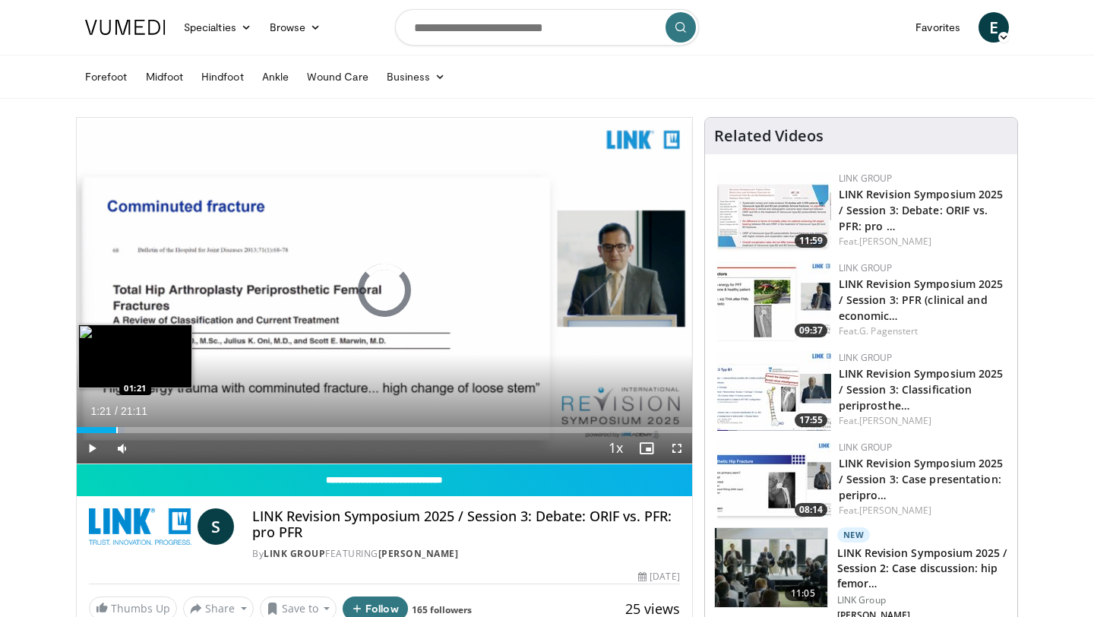
click at [116, 428] on div "Progress Bar" at bounding box center [117, 430] width 2 height 6
click at [132, 428] on div "Progress Bar" at bounding box center [133, 430] width 2 height 6
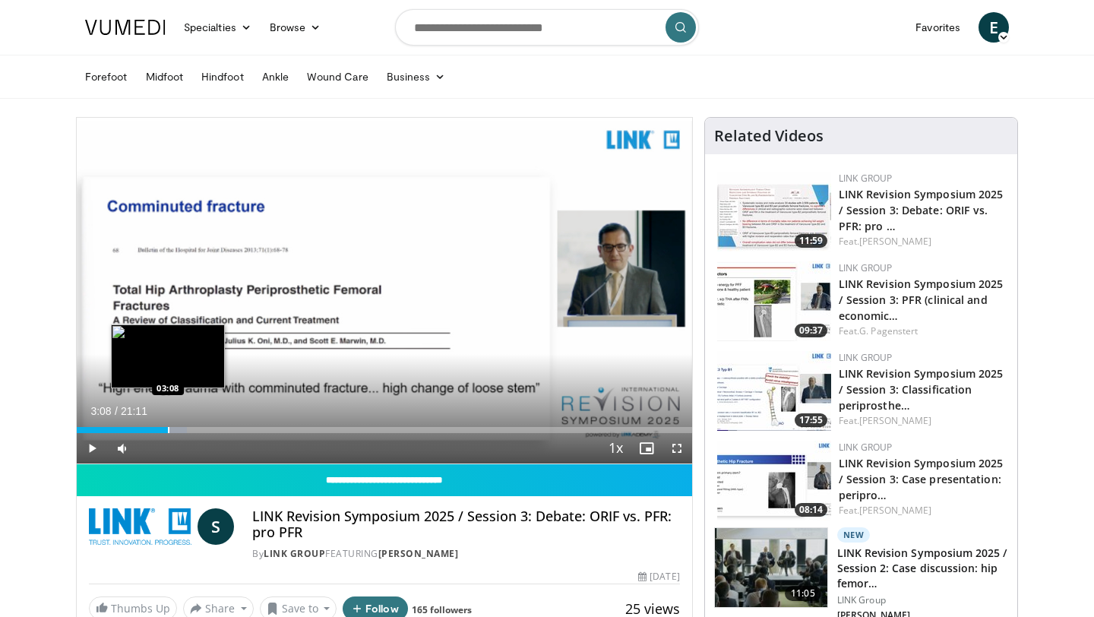
click at [168, 427] on div "Progress Bar" at bounding box center [169, 430] width 2 height 6
click at [177, 430] on div "Progress Bar" at bounding box center [178, 430] width 2 height 6
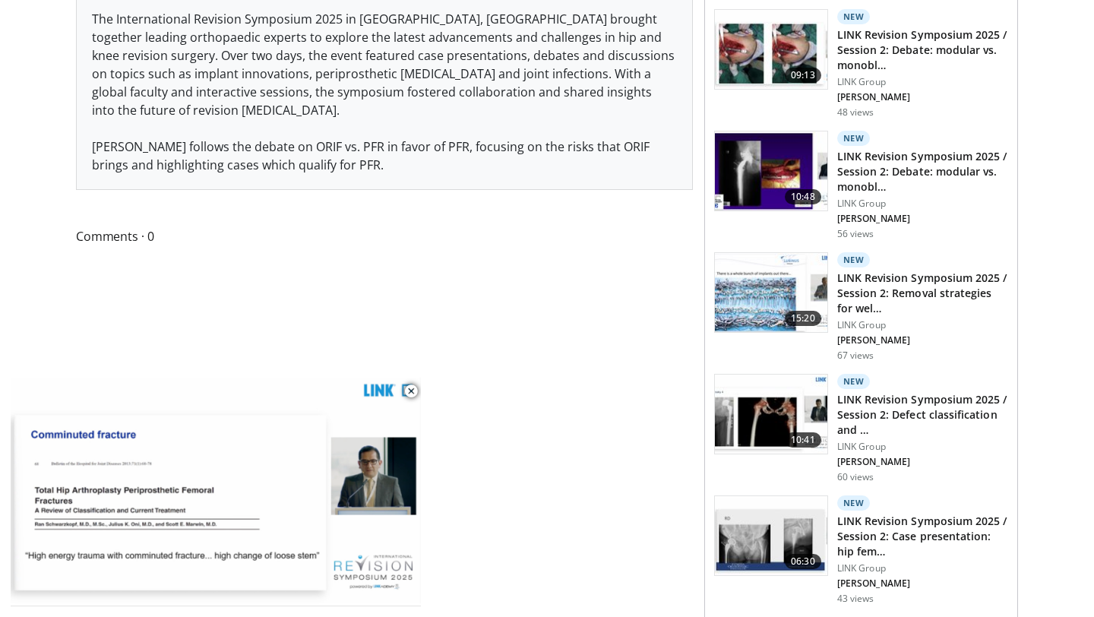
scroll to position [641, 0]
click at [305, 248] on div "Comments 0 Show All Comments" at bounding box center [384, 244] width 617 height 36
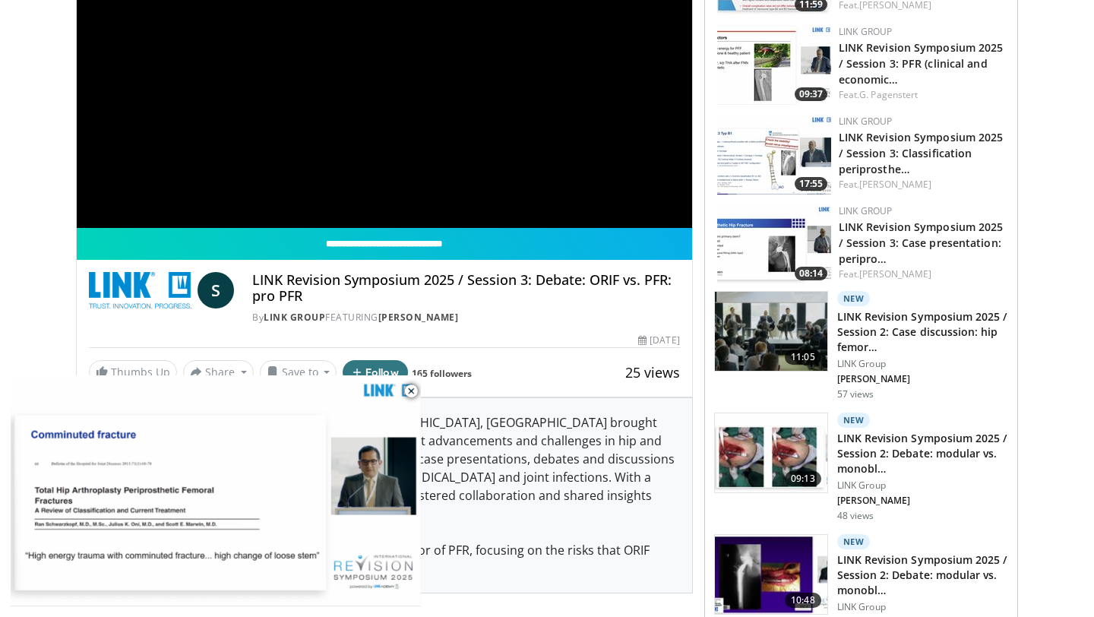
scroll to position [0, 0]
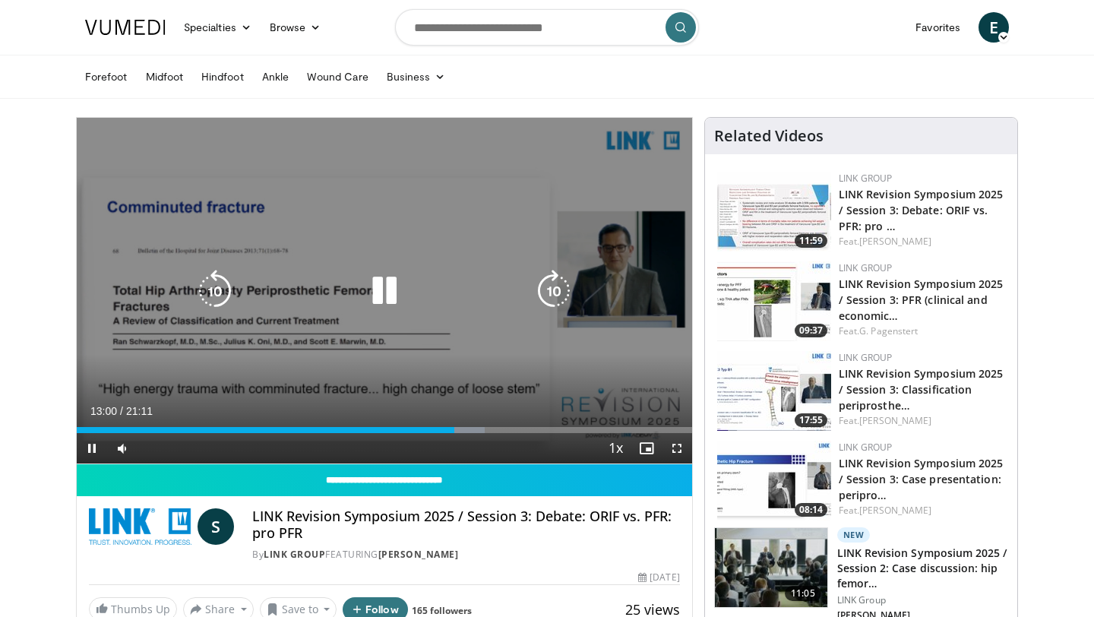
click at [380, 279] on icon "Video Player" at bounding box center [384, 291] width 43 height 43
